Goal: Navigation & Orientation: Find specific page/section

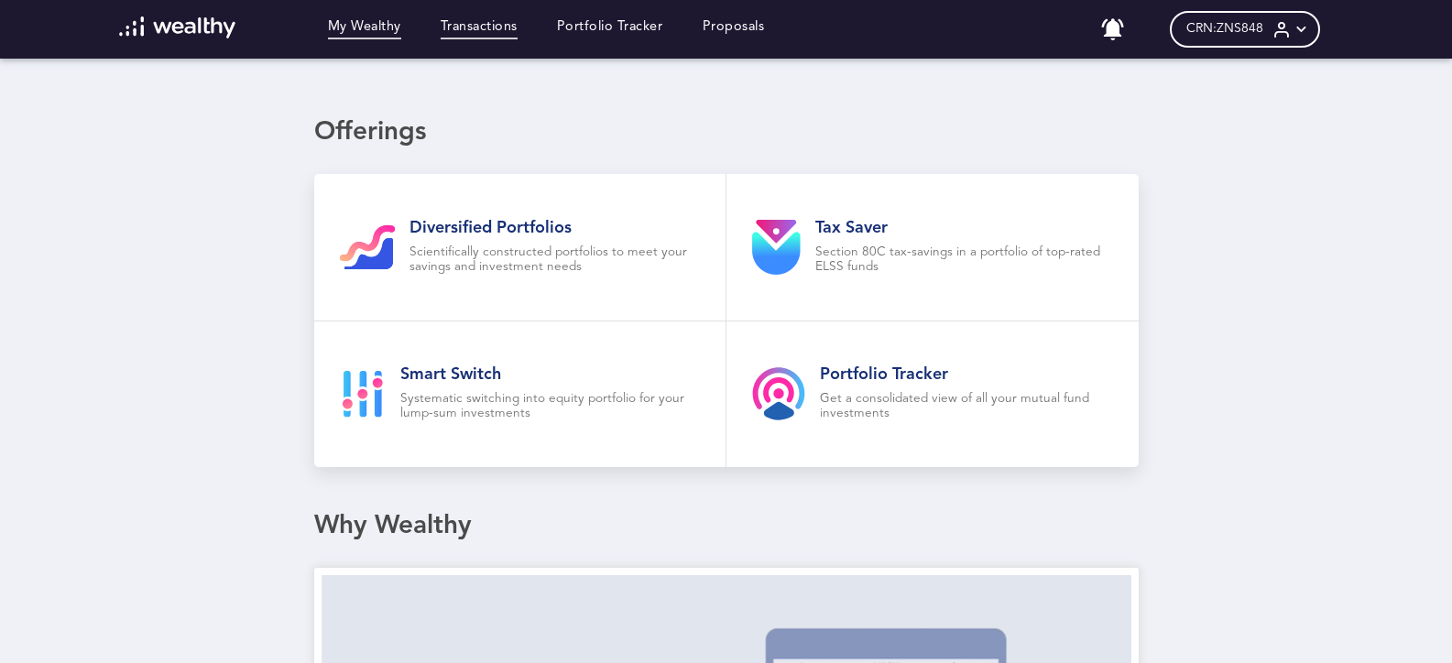
click at [488, 32] on link "Transactions" at bounding box center [479, 29] width 77 height 20
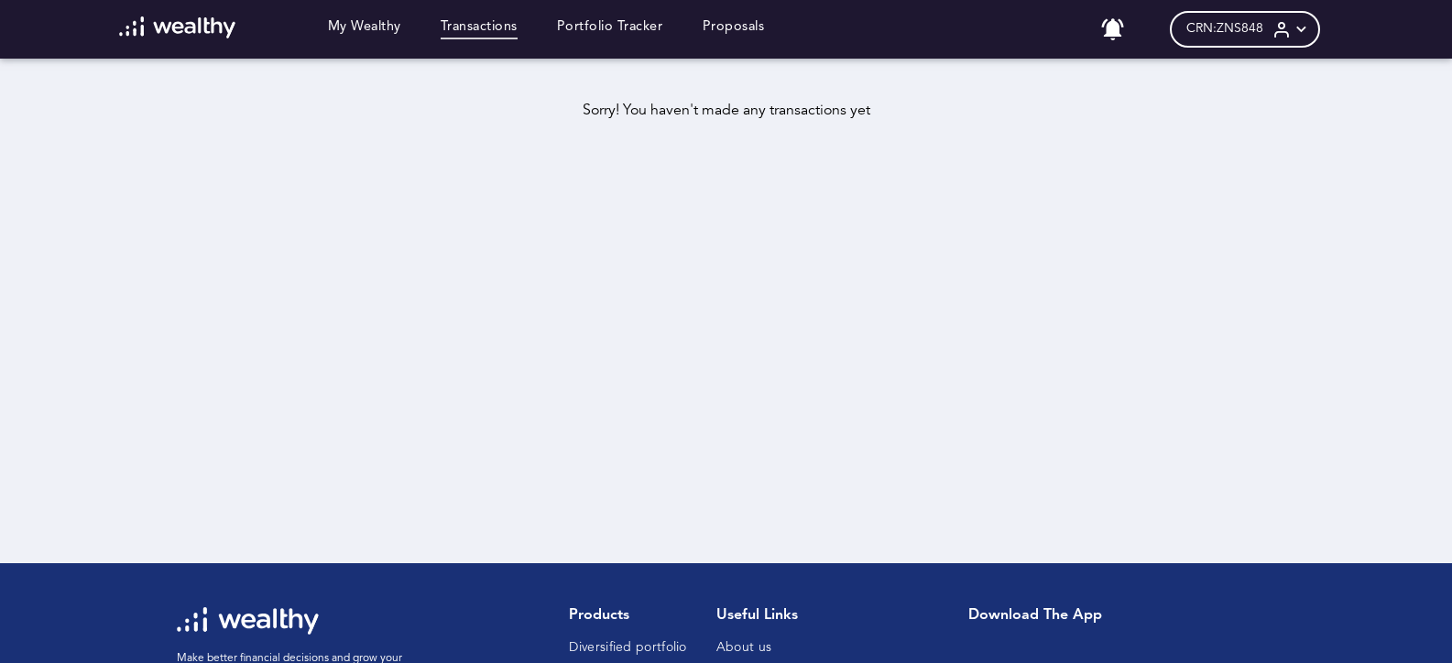
click at [710, 27] on div "My Wealthy Transactions Portfolio Tracker Proposals" at bounding box center [442, 29] width 684 height 26
click at [741, 27] on link "Proposals" at bounding box center [734, 29] width 62 height 20
click at [349, 27] on link "My Wealthy" at bounding box center [364, 29] width 73 height 20
